Goal: Answer question/provide support: Share knowledge or assist other users

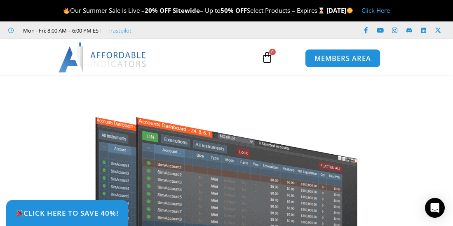
click at [347, 60] on span "MEMBERS AREA" at bounding box center [342, 58] width 56 height 7
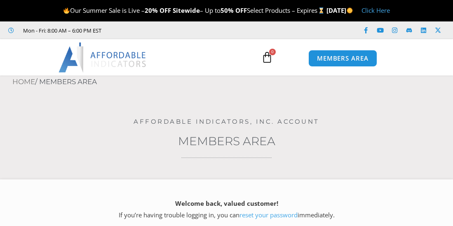
type input "**********"
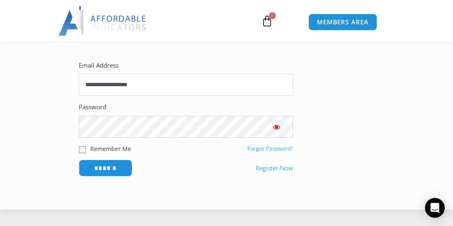
scroll to position [206, 0]
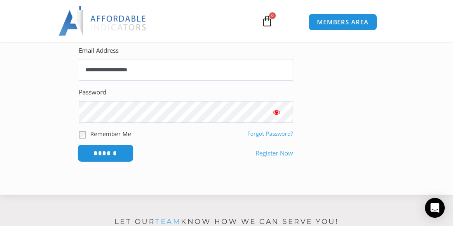
click at [116, 159] on input "******" at bounding box center [105, 153] width 56 height 18
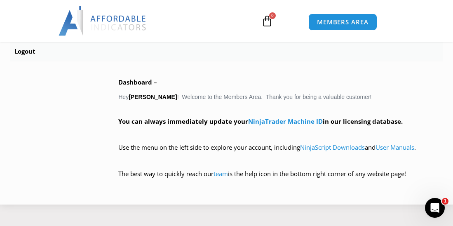
scroll to position [577, 0]
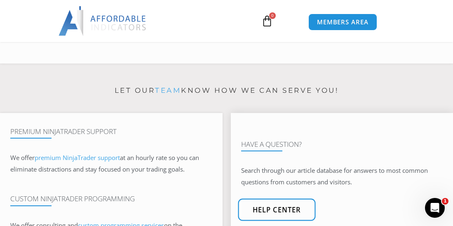
click at [279, 216] on link "Help center" at bounding box center [276, 210] width 77 height 22
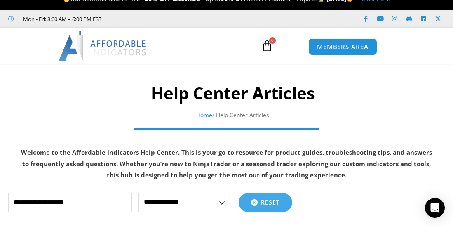
scroll to position [82, 0]
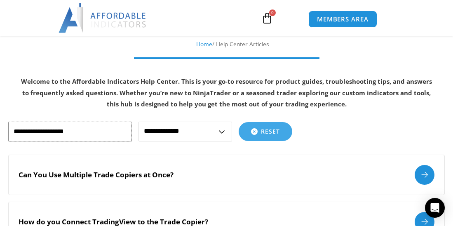
click at [79, 132] on input "text" at bounding box center [70, 132] width 124 height 20
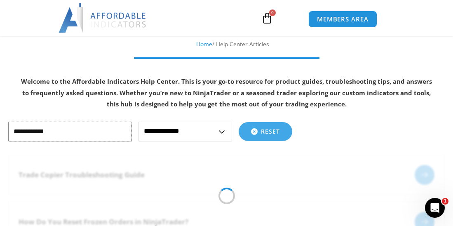
type input "**********"
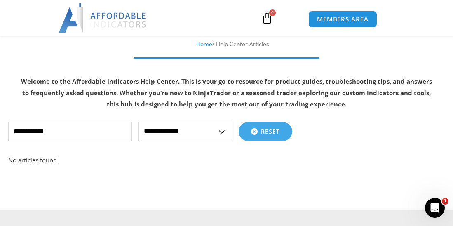
click at [219, 133] on select "**********" at bounding box center [185, 132] width 94 height 20
click at [76, 156] on p "No articles found." at bounding box center [226, 161] width 436 height 12
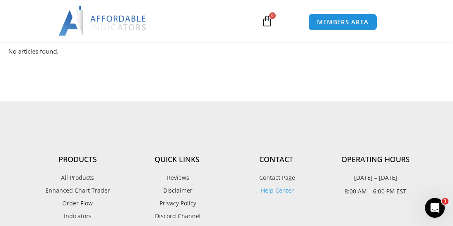
scroll to position [206, 0]
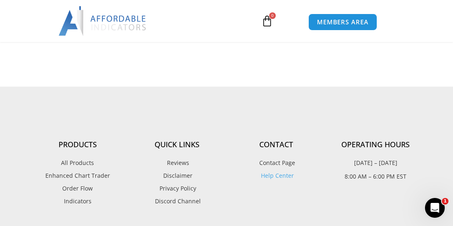
click at [278, 163] on span "Contact Page" at bounding box center [276, 162] width 38 height 11
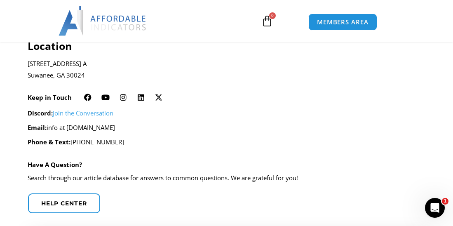
scroll to position [165, 0]
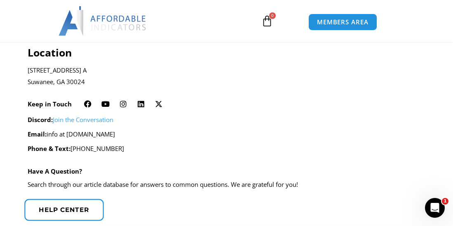
click at [75, 206] on span "Help center" at bounding box center [64, 209] width 50 height 6
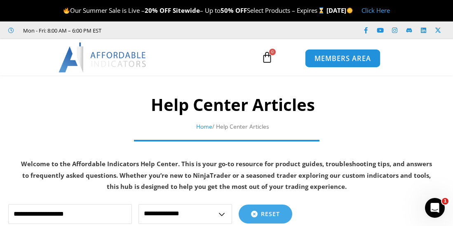
click at [341, 63] on link "MEMBERS AREA" at bounding box center [342, 58] width 75 height 19
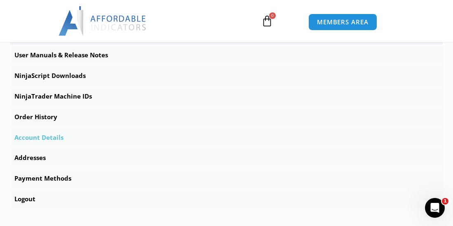
scroll to position [247, 0]
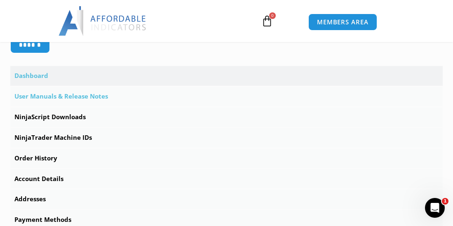
click at [58, 98] on link "User Manuals & Release Notes" at bounding box center [226, 97] width 432 height 20
click at [47, 95] on link "User Manuals & Release Notes" at bounding box center [226, 97] width 432 height 20
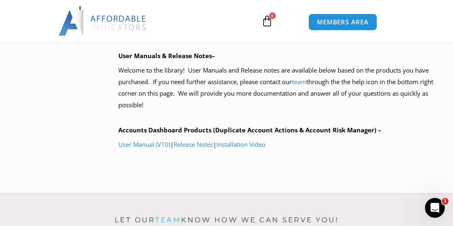
scroll to position [453, 0]
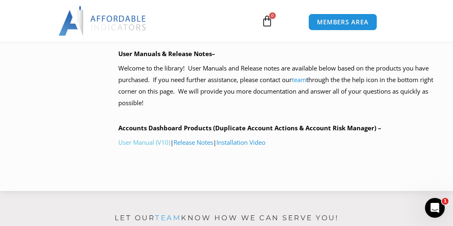
click at [155, 142] on link "User Manual (V10)" at bounding box center [144, 142] width 52 height 8
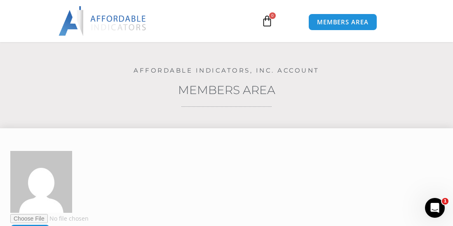
scroll to position [0, 0]
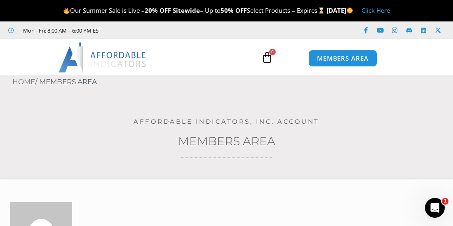
click at [267, 60] on icon at bounding box center [267, 58] width 12 height 12
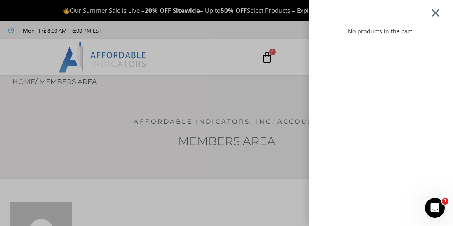
click at [441, 14] on div at bounding box center [435, 12] width 10 height 9
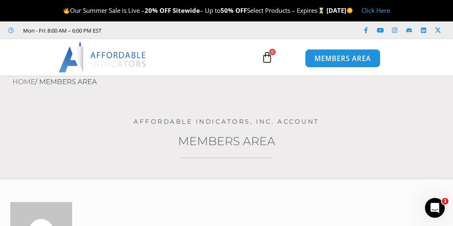
click at [328, 58] on span "MEMBERS AREA" at bounding box center [342, 58] width 56 height 7
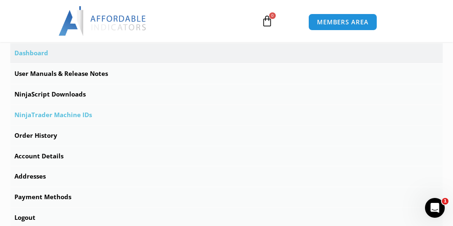
scroll to position [288, 0]
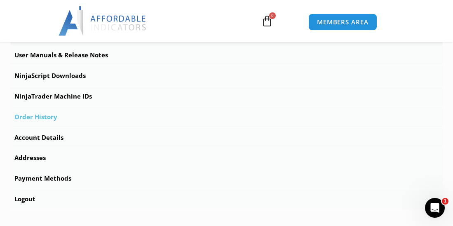
click at [44, 116] on link "Order History" at bounding box center [226, 117] width 432 height 20
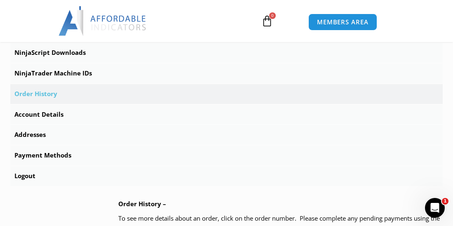
scroll to position [288, 0]
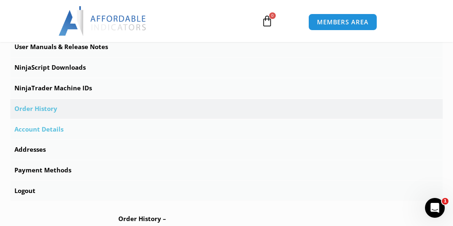
click at [55, 130] on link "Account Details" at bounding box center [226, 130] width 432 height 20
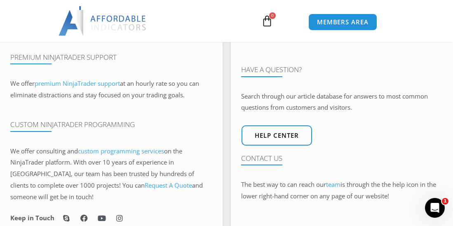
scroll to position [865, 0]
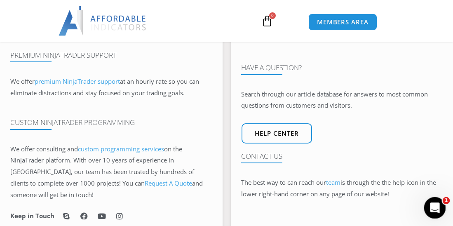
click at [434, 202] on icon "Open Intercom Messenger" at bounding box center [434, 207] width 14 height 14
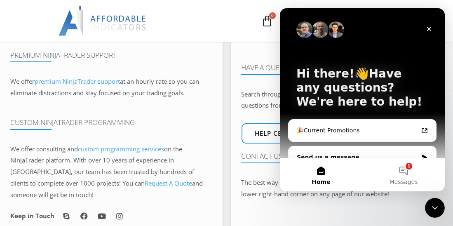
scroll to position [15, 0]
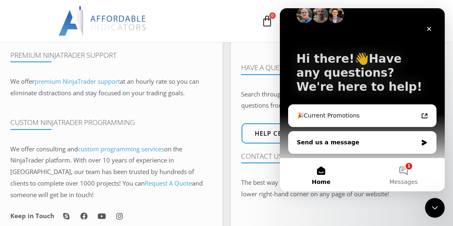
click at [376, 139] on div "Send us a message" at bounding box center [357, 142] width 121 height 9
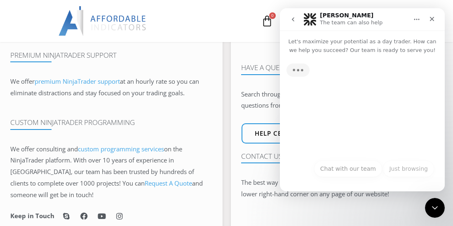
scroll to position [0, 0]
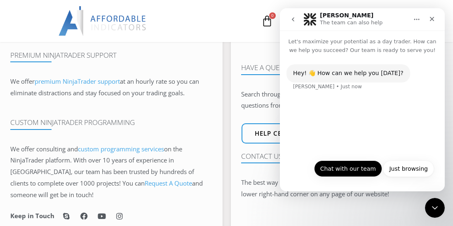
click at [349, 169] on button "Chat with our team" at bounding box center [348, 168] width 68 height 16
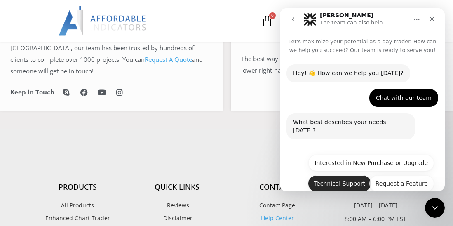
scroll to position [27, 0]
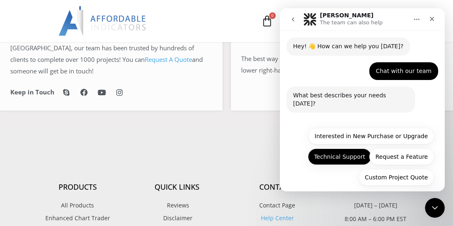
click at [346, 150] on button "Technical Support" at bounding box center [339, 156] width 63 height 16
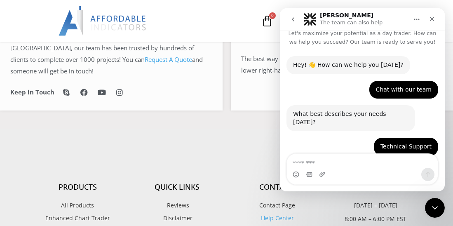
scroll to position [89, 0]
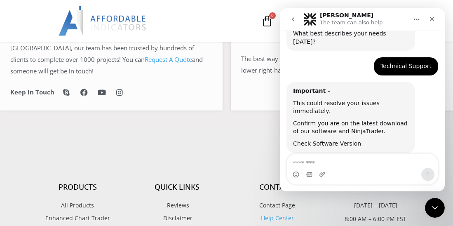
click at [324, 140] on link "Check Software Version" at bounding box center [327, 143] width 68 height 7
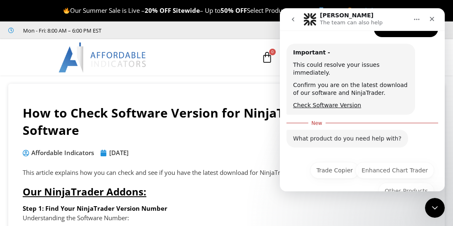
scroll to position [132, 0]
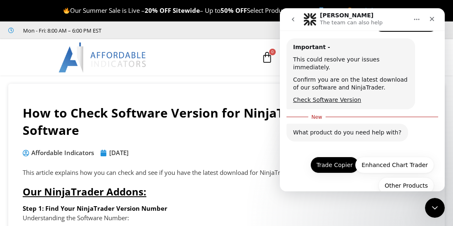
click at [332, 157] on button "Trade Copier" at bounding box center [334, 165] width 49 height 16
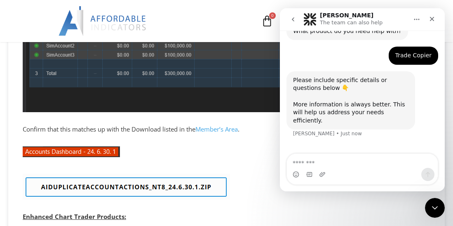
scroll to position [330, 0]
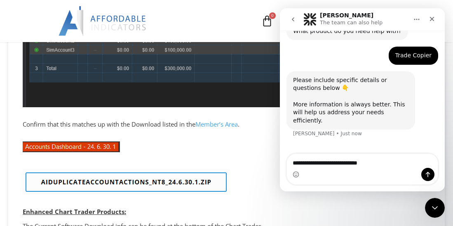
type textarea "**********"
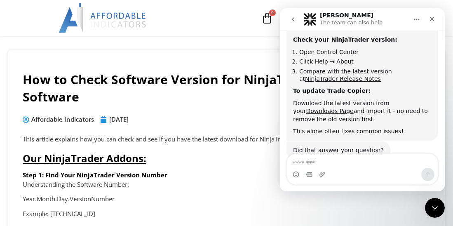
scroll to position [0, 0]
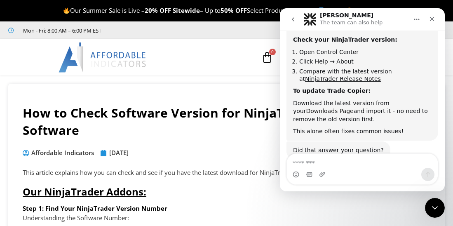
click at [353, 108] on link "Downloads Page" at bounding box center [329, 111] width 47 height 7
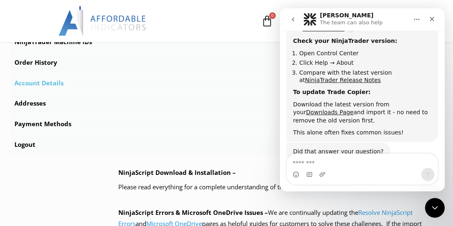
scroll to position [371, 0]
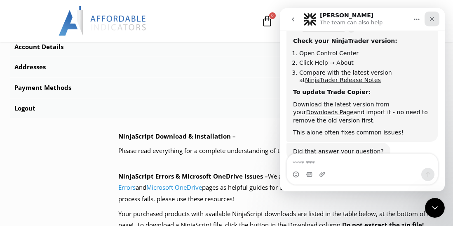
click at [434, 16] on icon "Close" at bounding box center [432, 19] width 7 height 7
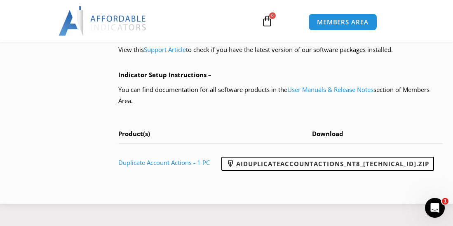
scroll to position [742, 0]
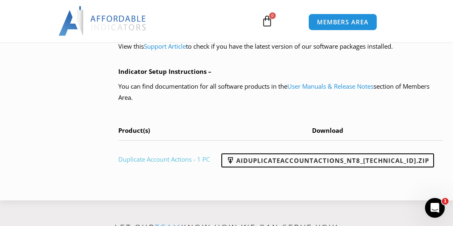
click at [194, 159] on link "Duplicate Account Actions - 1 PC" at bounding box center [163, 159] width 91 height 8
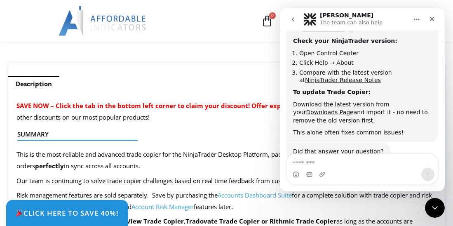
scroll to position [495, 0]
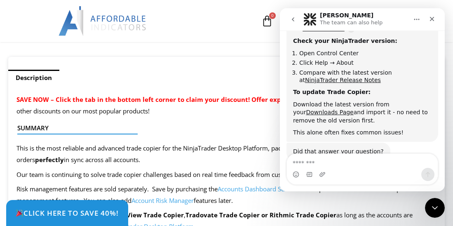
click at [334, 149] on div "Did that answer your question? Solomon • 1m ago" at bounding box center [362, 161] width 152 height 36
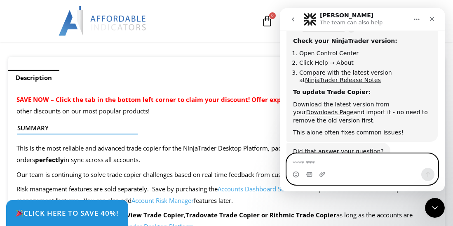
click at [331, 159] on textarea "Message…" at bounding box center [362, 161] width 151 height 14
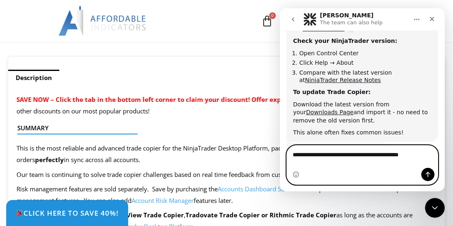
type textarea "**********"
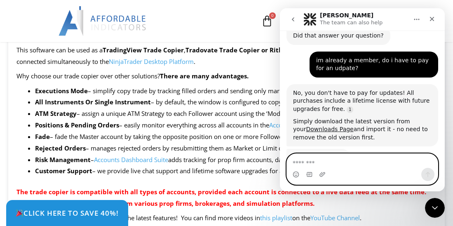
scroll to position [538, 0]
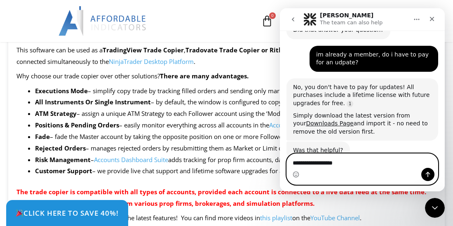
type textarea "**********"
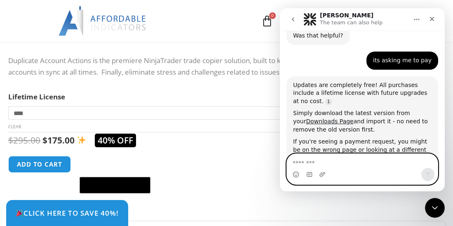
scroll to position [670, 0]
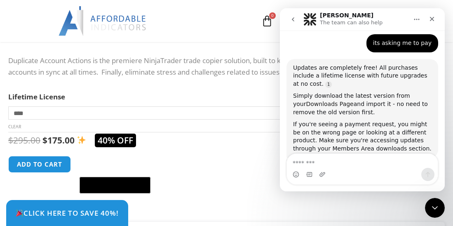
click at [307, 101] on link "Downloads Page" at bounding box center [329, 104] width 47 height 7
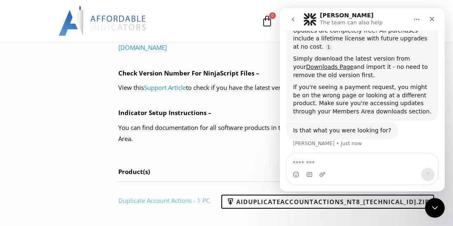
scroll to position [710, 0]
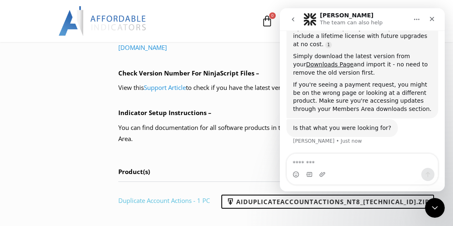
click at [185, 200] on link "Duplicate Account Actions - 1 PC" at bounding box center [163, 200] width 91 height 8
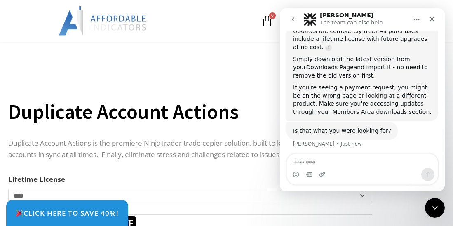
scroll to position [710, 0]
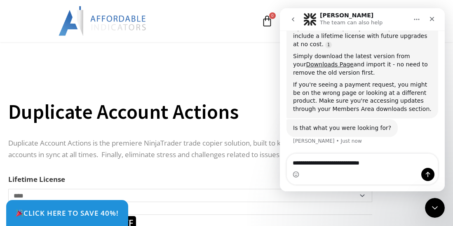
type textarea "**********"
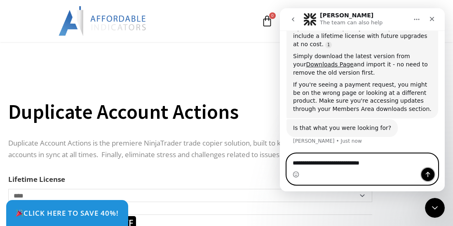
click at [429, 176] on icon "Send a message…" at bounding box center [427, 174] width 7 height 7
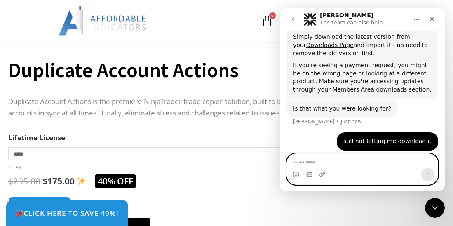
scroll to position [288, 0]
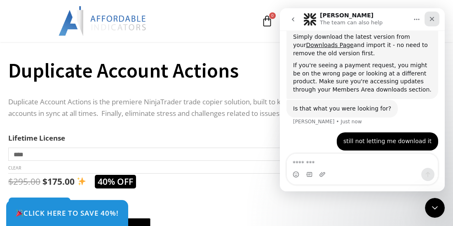
click at [432, 16] on icon "Close" at bounding box center [432, 19] width 7 height 7
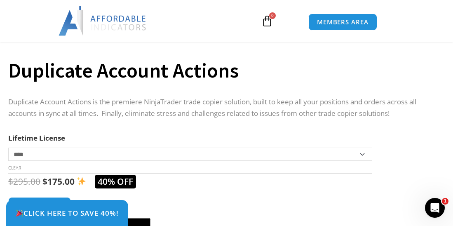
scroll to position [730, 0]
click at [365, 156] on select "**********" at bounding box center [190, 154] width 364 height 13
click at [344, 134] on th "Lifetime License" at bounding box center [190, 138] width 364 height 12
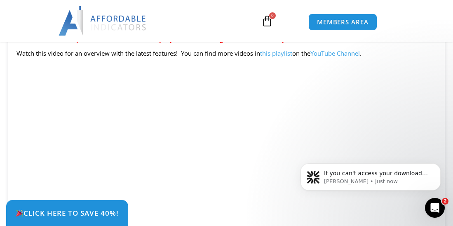
scroll to position [824, 0]
click at [366, 178] on p "Solomon • Just now" at bounding box center [377, 181] width 106 height 7
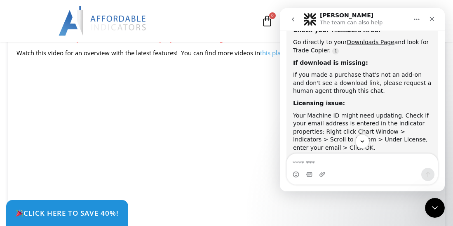
scroll to position [891, 0]
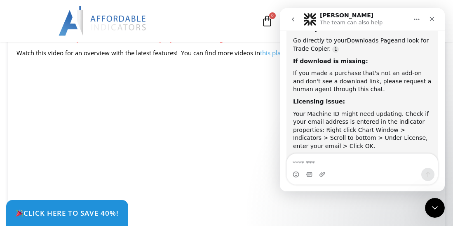
click at [326, 162] on textarea "Message…" at bounding box center [362, 161] width 151 height 14
type textarea "**********"
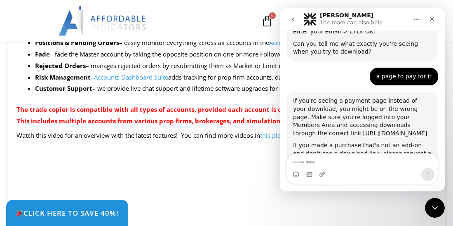
scroll to position [1009, 0]
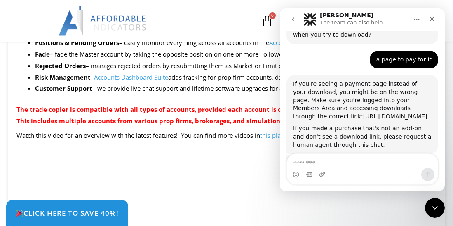
click at [363, 113] on link "[URL][DOMAIN_NAME]" at bounding box center [395, 116] width 64 height 7
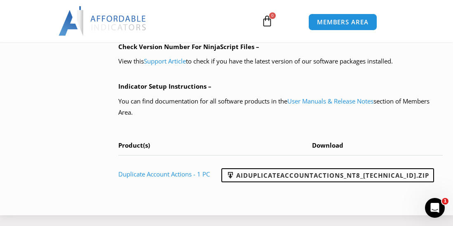
scroll to position [742, 0]
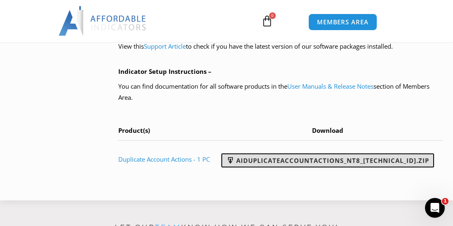
click at [330, 161] on link "AIDuplicateAccountActions_NT8_[TECHNICAL_ID].zip" at bounding box center [327, 160] width 213 height 14
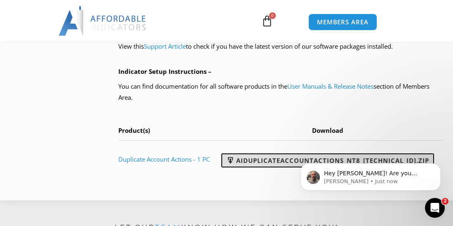
scroll to position [0, 0]
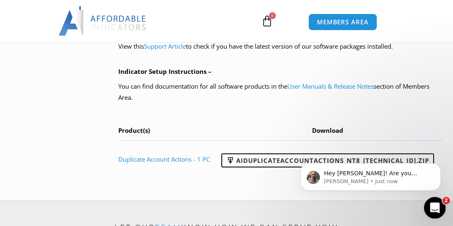
click at [433, 211] on icon "Open Intercom Messenger" at bounding box center [434, 207] width 14 height 14
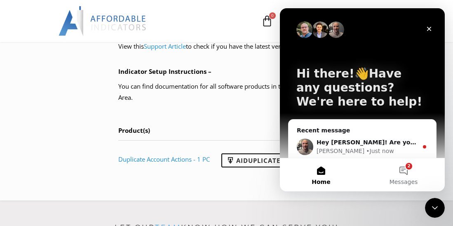
scroll to position [35, 0]
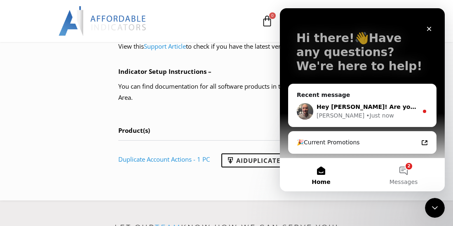
click at [387, 116] on div "[PERSON_NAME] • Just now" at bounding box center [367, 115] width 101 height 9
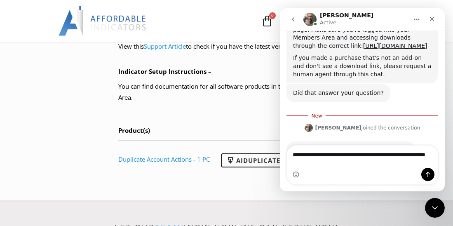
scroll to position [1088, 0]
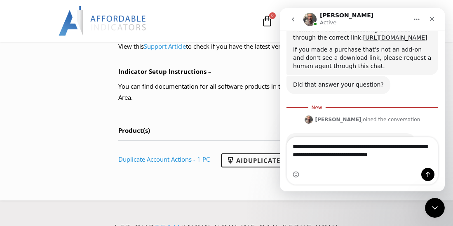
type textarea "**********"
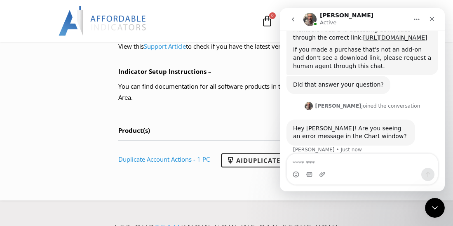
scroll to position [1107, 0]
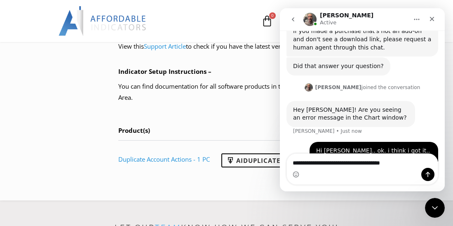
drag, startPoint x: 308, startPoint y: 164, endPoint x: 315, endPoint y: 163, distance: 7.1
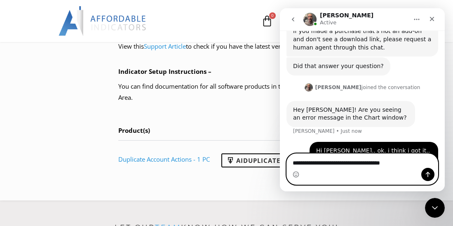
click at [392, 161] on textarea "**********" at bounding box center [362, 161] width 151 height 14
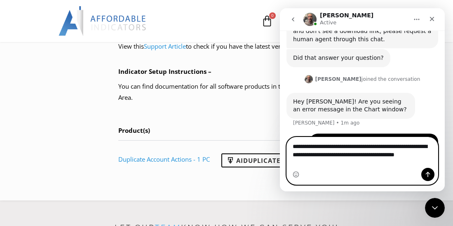
scroll to position [1123, 0]
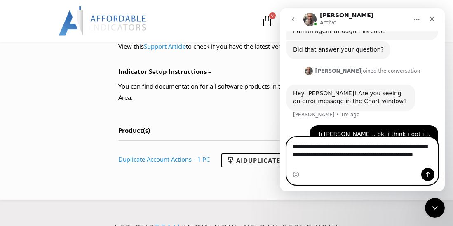
type textarea "**********"
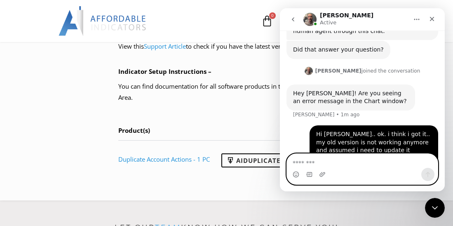
scroll to position [1142, 0]
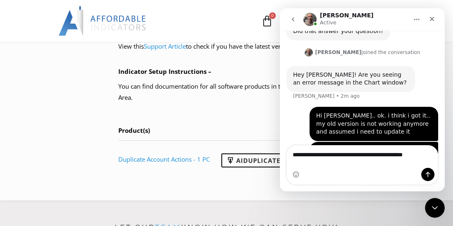
click at [403, 174] on div "Intercom messenger" at bounding box center [362, 174] width 151 height 13
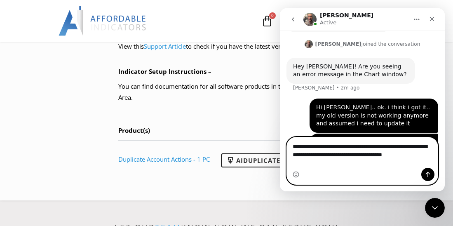
scroll to position [1158, 0]
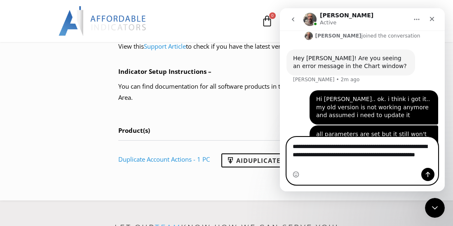
type textarea "**********"
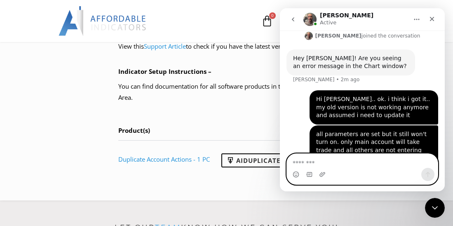
scroll to position [1177, 0]
